Goal: Task Accomplishment & Management: Use online tool/utility

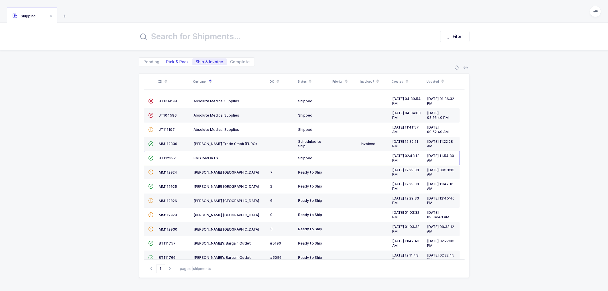
click at [178, 60] on span "Pick & Pack" at bounding box center [177, 62] width 23 height 4
click at [167, 59] on input "Pick & Pack" at bounding box center [165, 60] width 4 height 4
radio input "true"
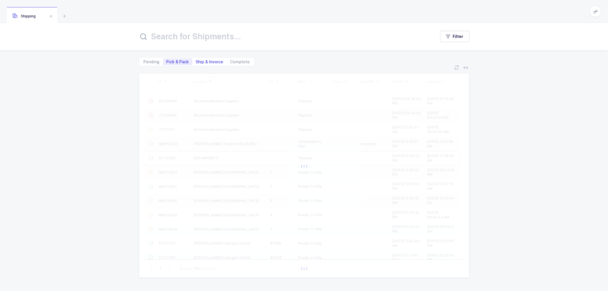
click at [200, 60] on span "Ship & Invoice" at bounding box center [210, 62] width 28 height 4
click at [196, 60] on input "Ship & Invoice" at bounding box center [194, 60] width 4 height 4
radio input "true"
radio input "false"
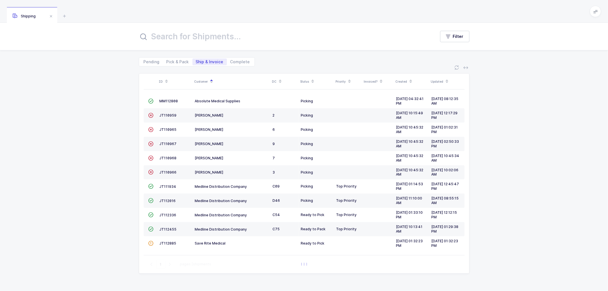
click at [204, 61] on span "Ship & Invoice" at bounding box center [210, 62] width 28 height 4
click at [196, 61] on input "Ship & Invoice" at bounding box center [194, 60] width 4 height 4
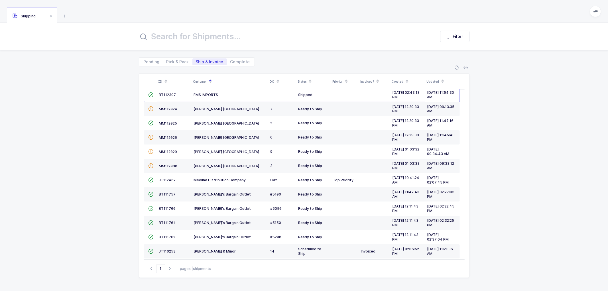
scroll to position [82, 0]
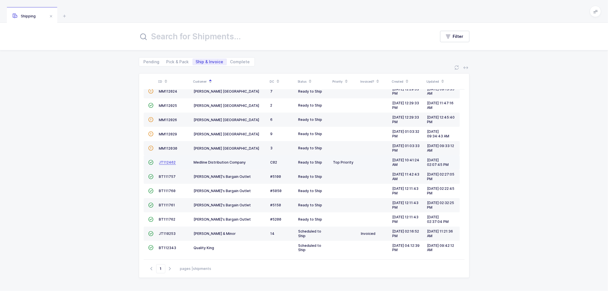
click at [168, 161] on span "JT112462" at bounding box center [167, 162] width 17 height 4
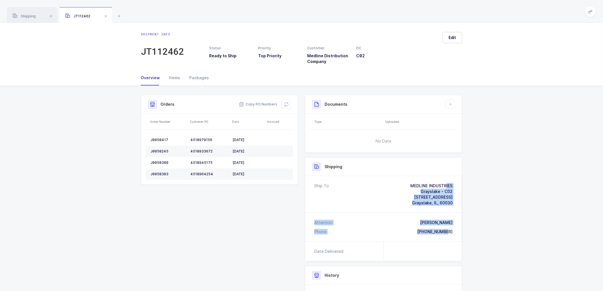
drag, startPoint x: 455, startPoint y: 233, endPoint x: 390, endPoint y: 186, distance: 79.5
click at [390, 186] on div "Ship To MEDLINE INDUSTRIES Grayslake - C02 [STREET_ADDRESS] Attention Will [PER…" at bounding box center [383, 208] width 157 height 65
copy div "MEDLINE INDUSTRIES Grayslake - C02 [STREET_ADDRESS] Attention [GEOGRAPHIC_DATA]…"
click at [243, 205] on div "Shipment Info Shipment Number JT112462 Status Ready to Ship Priority Top Priori…" at bounding box center [301, 222] width 328 height 254
drag, startPoint x: 456, startPoint y: 233, endPoint x: 386, endPoint y: 175, distance: 90.6
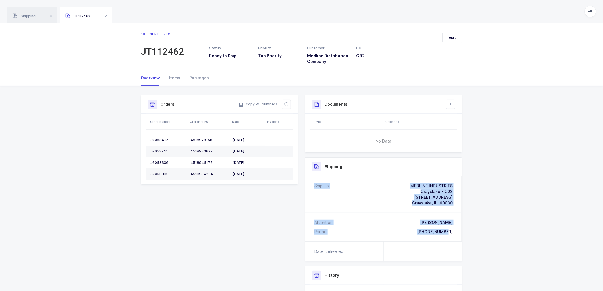
click at [386, 175] on div "Shipping Ship To MEDLINE INDUSTRIES Grayslake - C02 [STREET_ADDRESS] Attention …" at bounding box center [383, 209] width 157 height 104
drag, startPoint x: 416, startPoint y: 227, endPoint x: 417, endPoint y: 250, distance: 22.8
click at [416, 227] on div "Attention [PERSON_NAME] Phone [PHONE_NUMBER]" at bounding box center [383, 227] width 157 height 28
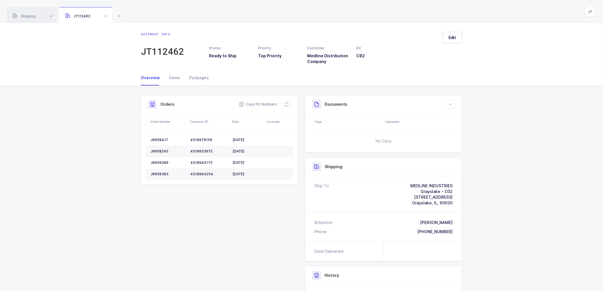
drag, startPoint x: 512, startPoint y: 242, endPoint x: 486, endPoint y: 212, distance: 40.0
click at [512, 242] on div "Shipment Info Shipment Number JT112462 Status Ready to Ship Priority Top Priori…" at bounding box center [301, 224] width 603 height 277
drag, startPoint x: 455, startPoint y: 233, endPoint x: 392, endPoint y: 181, distance: 81.6
click at [392, 181] on div "Ship To MEDLINE INDUSTRIES Grayslake - C02 [STREET_ADDRESS] Attention Will [PER…" at bounding box center [383, 208] width 157 height 65
copy div "MEDLINE INDUSTRIES Grayslake - C02 [STREET_ADDRESS] Attention [GEOGRAPHIC_DATA]…"
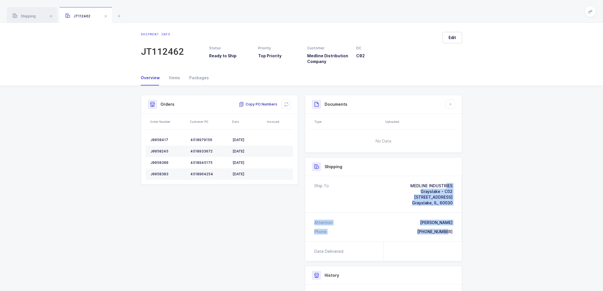
drag, startPoint x: 259, startPoint y: 105, endPoint x: 204, endPoint y: 86, distance: 57.9
click at [259, 104] on span "Copy PO Numbers" at bounding box center [258, 104] width 38 height 6
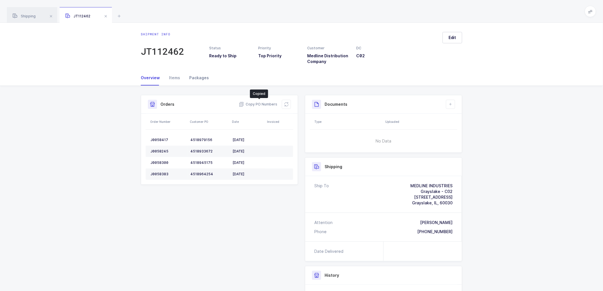
click at [195, 77] on div "Packages" at bounding box center [197, 77] width 24 height 15
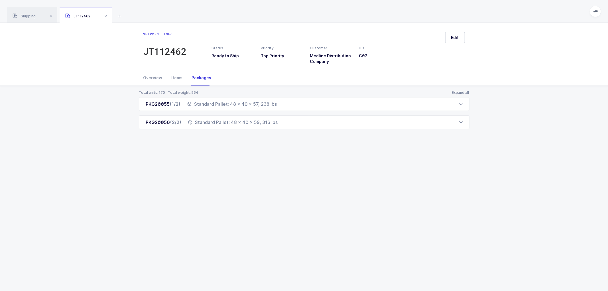
drag, startPoint x: 146, startPoint y: 104, endPoint x: 284, endPoint y: 132, distance: 140.7
click at [284, 132] on div "Total units: 170 Total weight: 554 Expand all PKG20055 (1/2) Standard Pallet: 4…" at bounding box center [304, 117] width 598 height 62
copy div "PKG20055 (1/2) Standard Pallet: 48 x 40 x 57, 238 lbs Order Number Customer PO …"
click at [269, 150] on div "Shipment info JT112462 Status Ready to Ship Priority Top Priority Customer Medl…" at bounding box center [304, 157] width 608 height 268
click at [24, 17] on span "Shipping" at bounding box center [24, 16] width 23 height 4
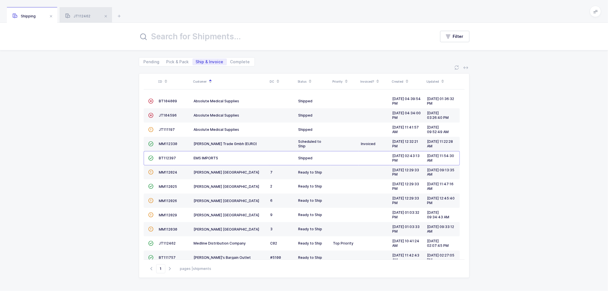
drag, startPoint x: 85, startPoint y: 11, endPoint x: 112, endPoint y: 19, distance: 27.7
click at [86, 11] on div "JT112462" at bounding box center [86, 15] width 52 height 16
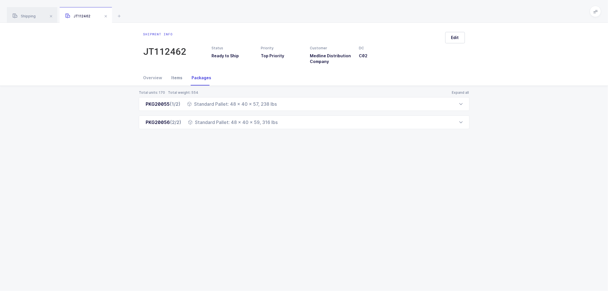
drag, startPoint x: 154, startPoint y: 77, endPoint x: 173, endPoint y: 76, distance: 19.1
click at [154, 76] on div "Overview" at bounding box center [155, 77] width 24 height 15
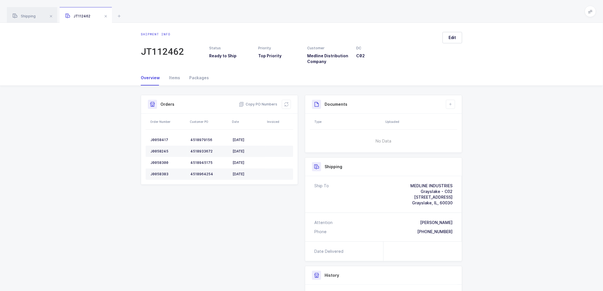
drag, startPoint x: 450, startPoint y: 104, endPoint x: 462, endPoint y: 107, distance: 12.2
click at [450, 104] on icon at bounding box center [450, 104] width 5 height 5
click at [457, 120] on li "Create Document" at bounding box center [469, 120] width 42 height 9
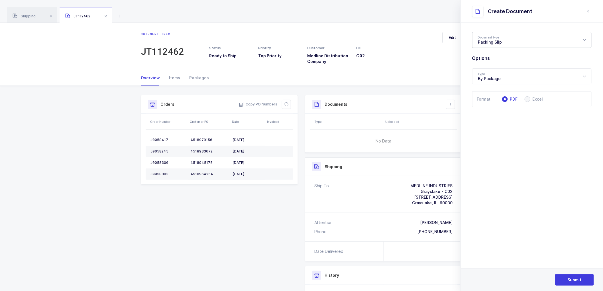
click at [489, 38] on div "Packing Slip" at bounding box center [531, 40] width 119 height 16
click at [566, 277] on button "Submit" at bounding box center [574, 279] width 39 height 11
